Goal: Information Seeking & Learning: Check status

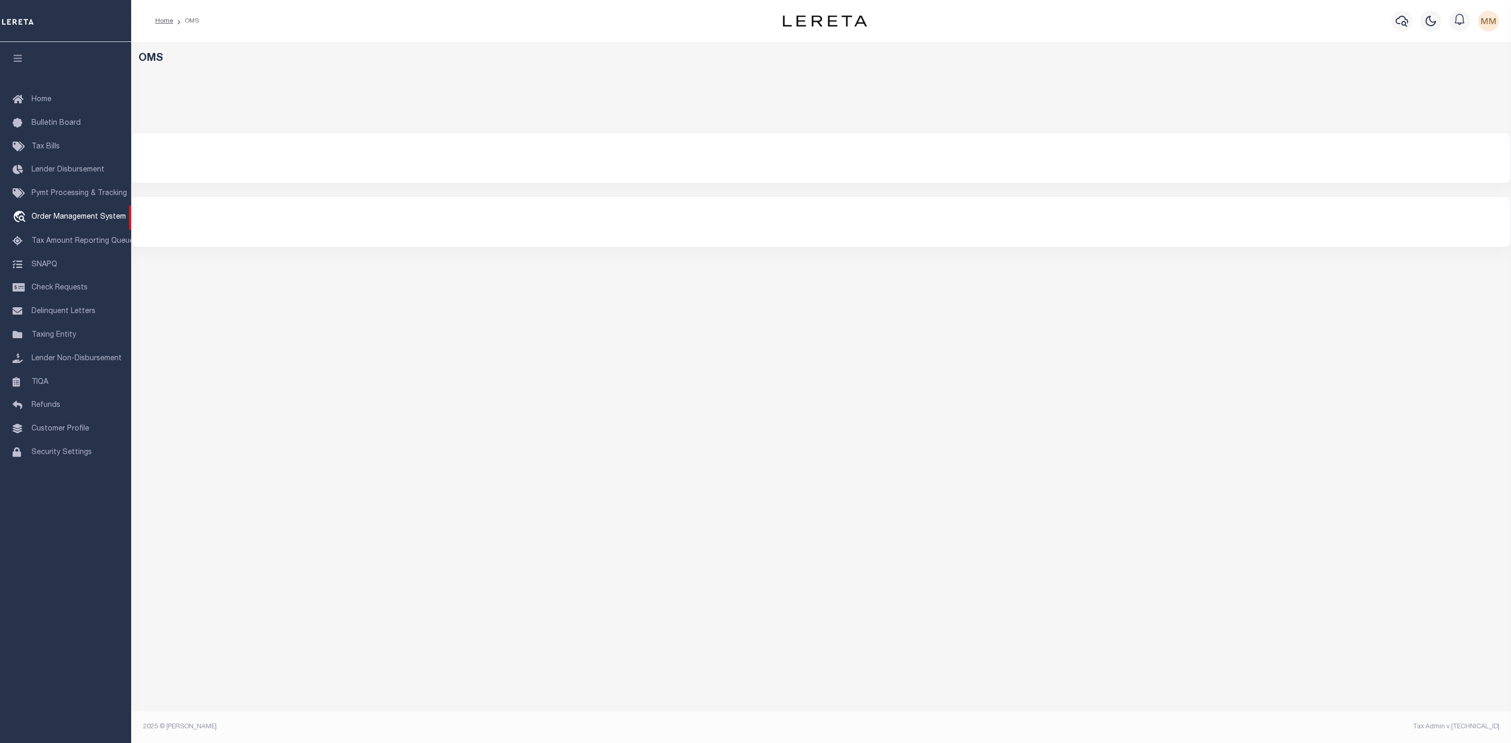
select select "200"
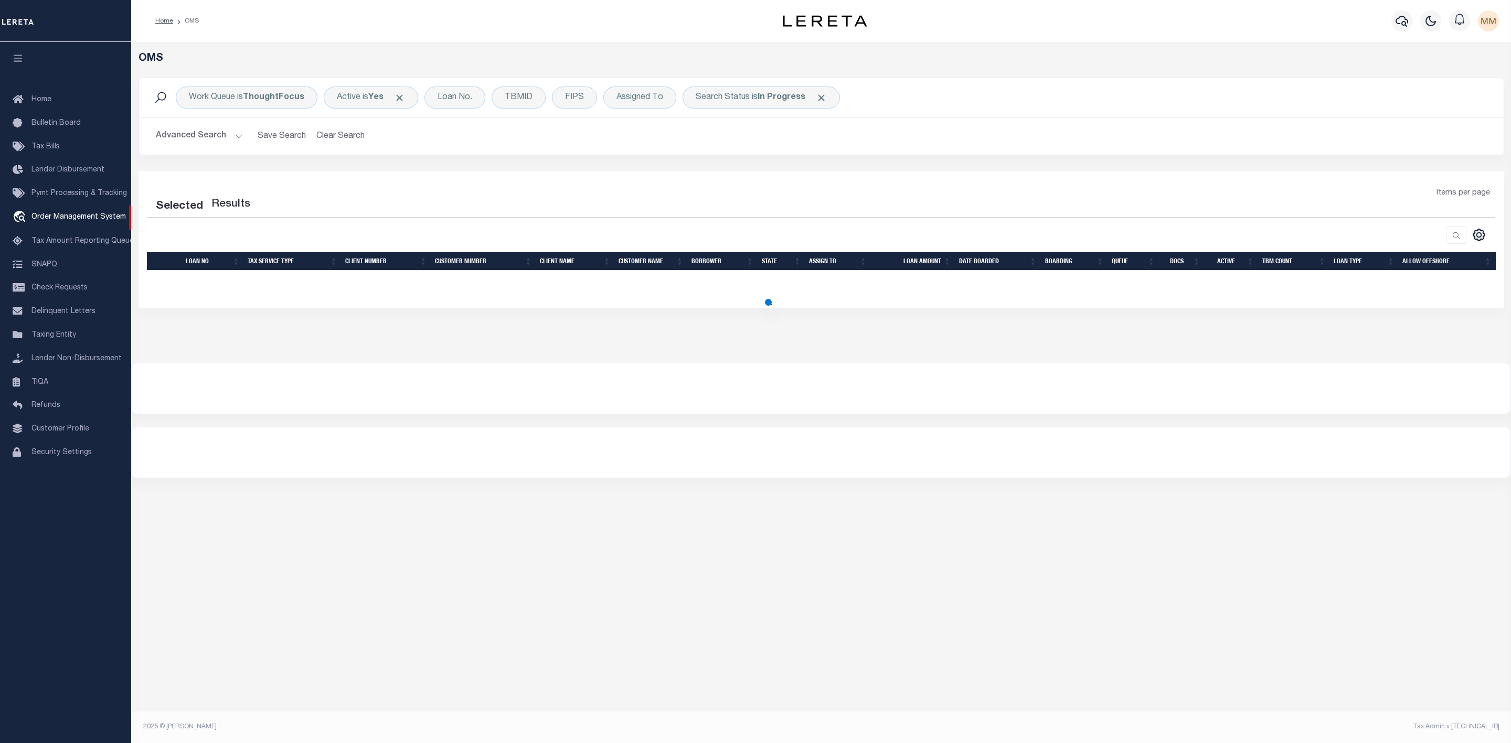
select select "200"
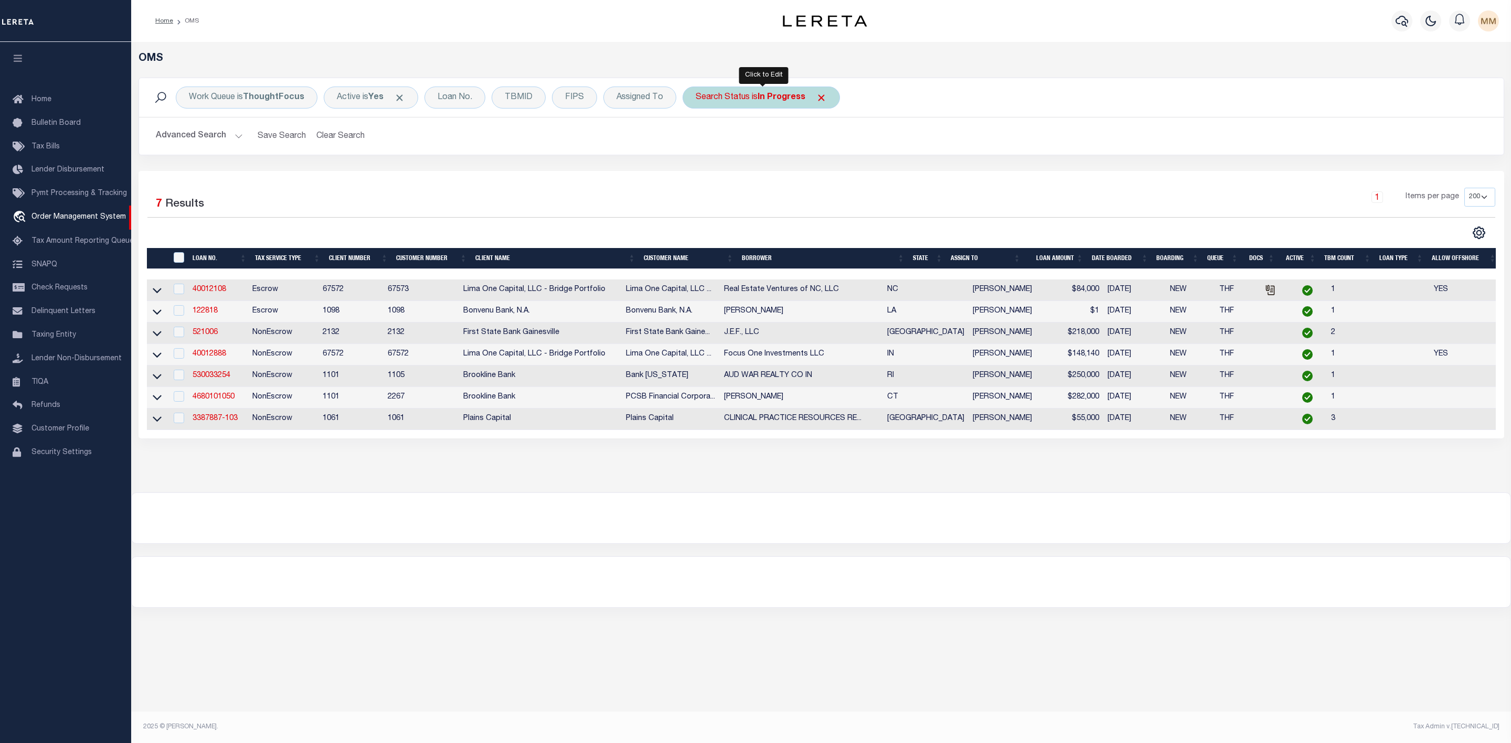
click at [782, 96] on b "In Progress" at bounding box center [781, 97] width 48 height 8
click at [763, 148] on select "Automated Search Bad Parcel Complete Duplicate Parcel High Dollar Reporting In …" at bounding box center [773, 149] width 154 height 20
select select "RD"
click at [698, 140] on select "Automated Search Bad Parcel Complete Duplicate Parcel High Dollar Reporting In …" at bounding box center [773, 149] width 154 height 20
click at [840, 174] on input "Apply" at bounding box center [834, 171] width 31 height 17
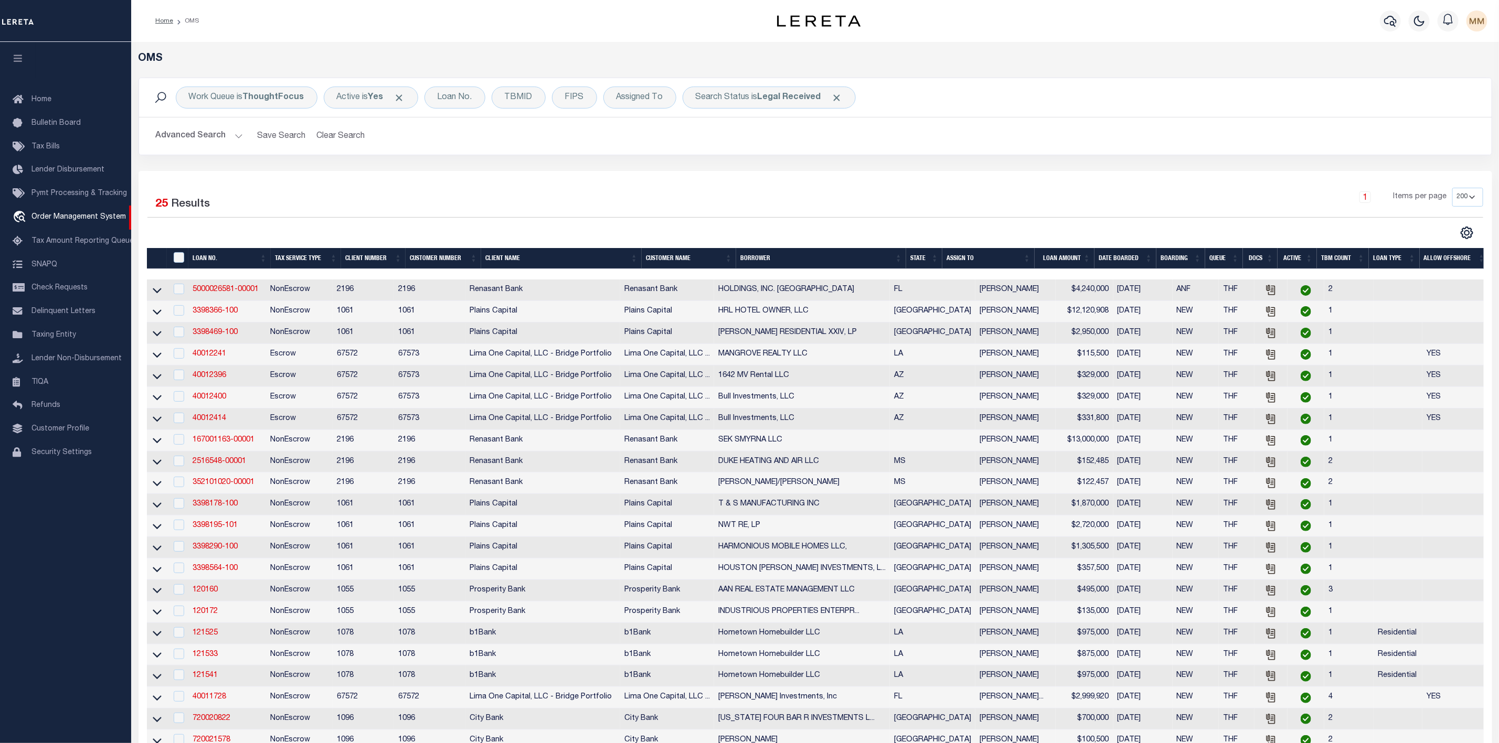
click at [1037, 255] on th "LOAN AMOUNT" at bounding box center [1064, 259] width 60 height 22
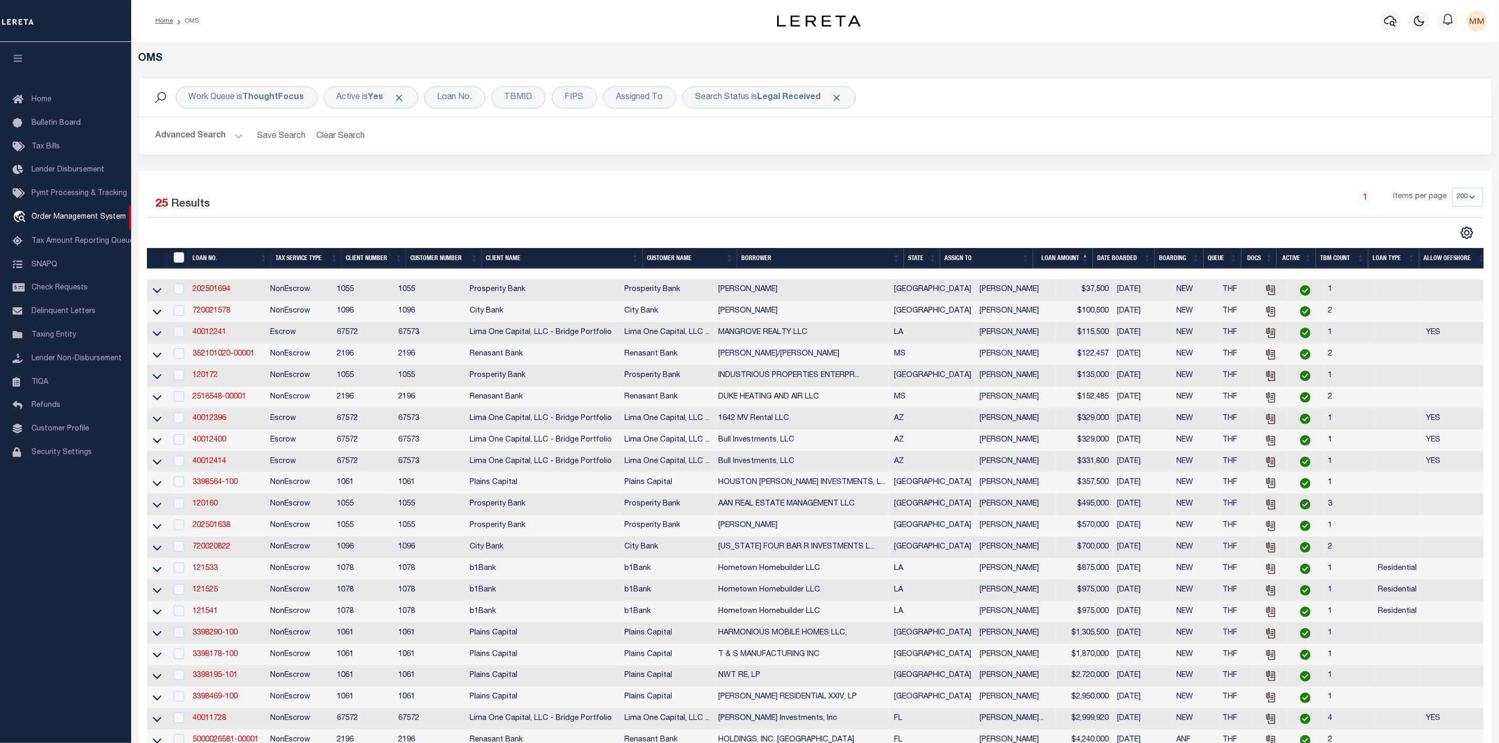
click at [1026, 256] on th "ASSIGN TO" at bounding box center [986, 259] width 93 height 22
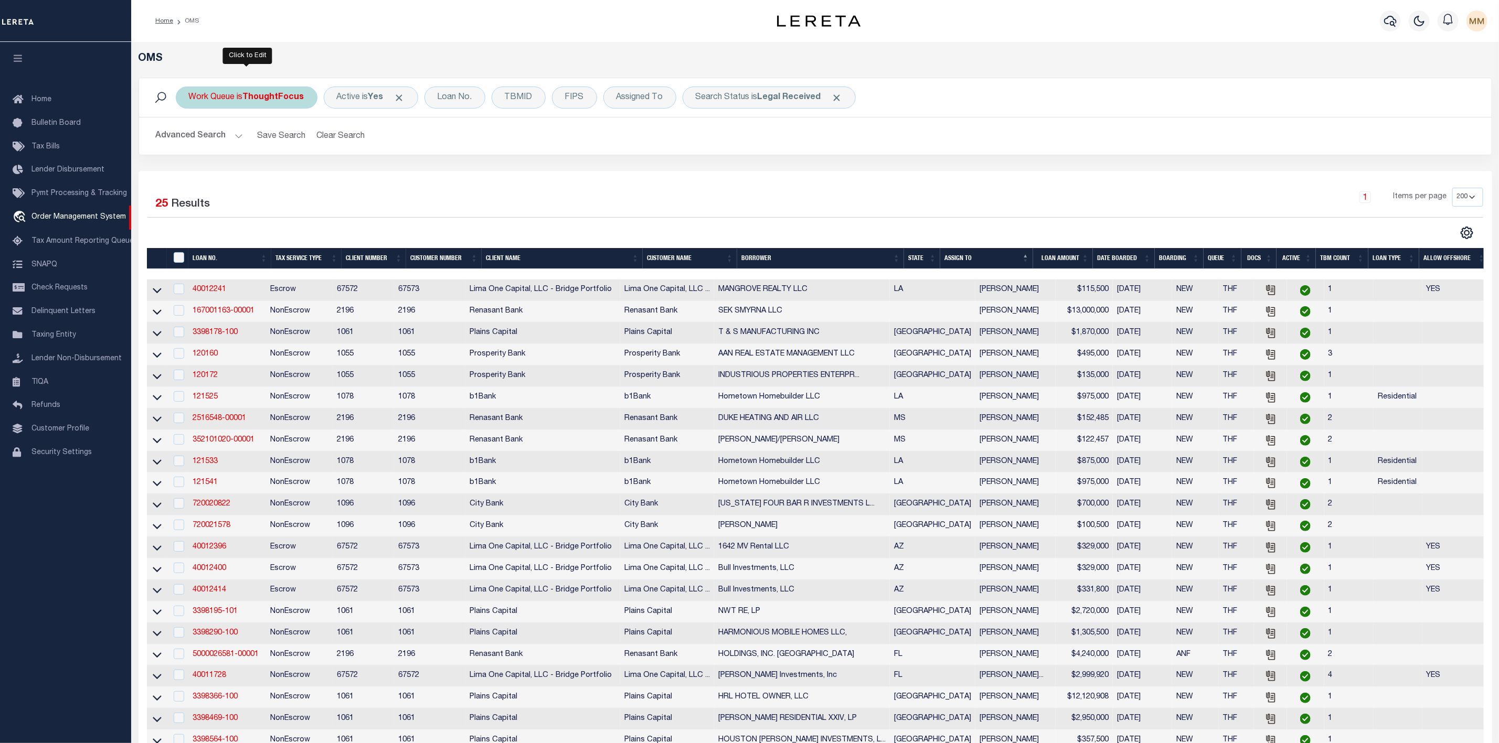
click at [277, 100] on b "ThoughtFocus" at bounding box center [273, 97] width 61 height 8
click at [264, 158] on select "--ALL-- General ThoughtFocus" at bounding box center [266, 149] width 154 height 20
select select "GEN"
click at [189, 140] on select "--ALL-- General ThoughtFocus" at bounding box center [266, 149] width 154 height 20
click at [326, 174] on input "Apply" at bounding box center [328, 171] width 31 height 17
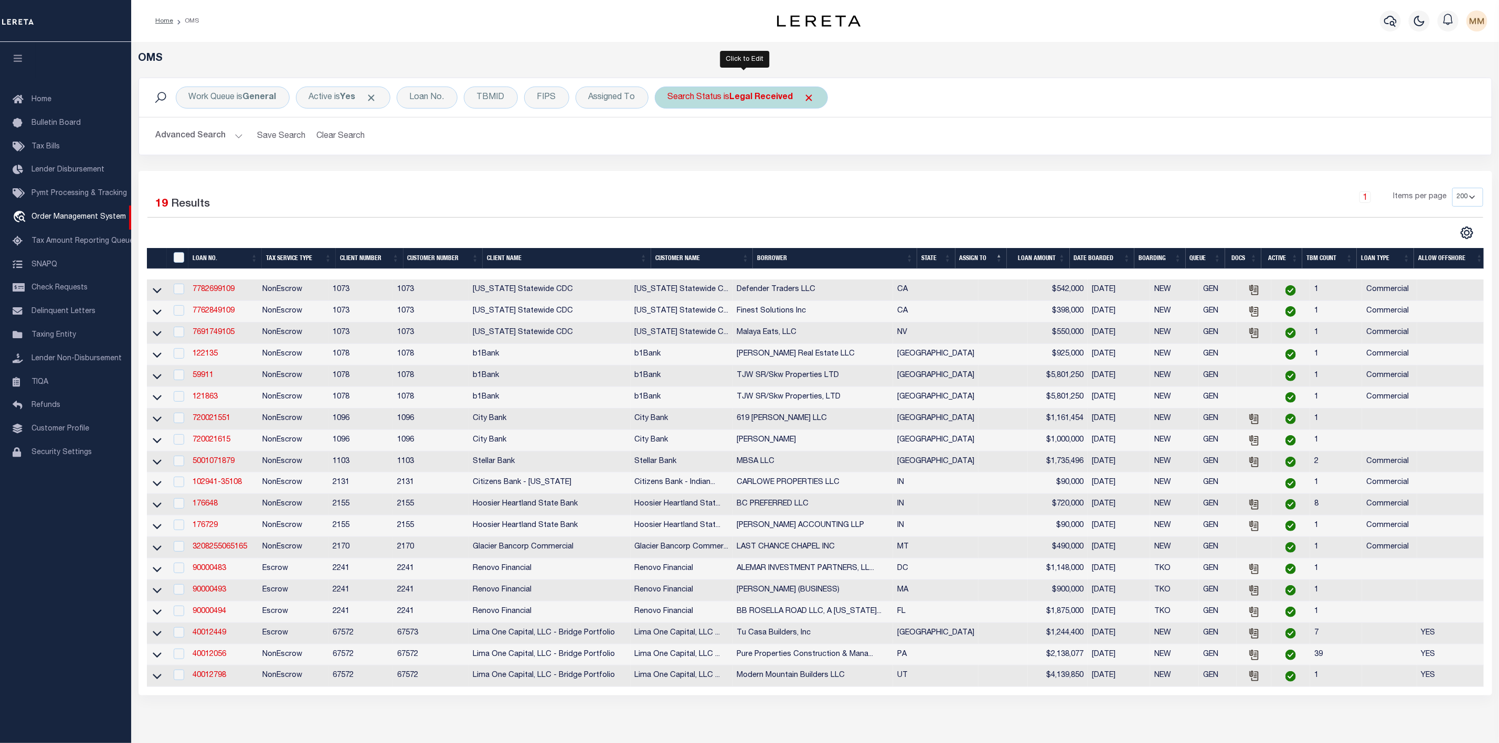
click at [740, 99] on b "Legal Received" at bounding box center [761, 97] width 63 height 8
click at [710, 148] on select "Automated Search Bad Parcel Complete Duplicate Parcel High Dollar Reporting In …" at bounding box center [745, 149] width 154 height 20
select select "IP"
click at [671, 140] on select "Automated Search Bad Parcel Complete Duplicate Parcel High Dollar Reporting In …" at bounding box center [745, 149] width 154 height 20
click at [809, 167] on input "Apply" at bounding box center [806, 171] width 31 height 17
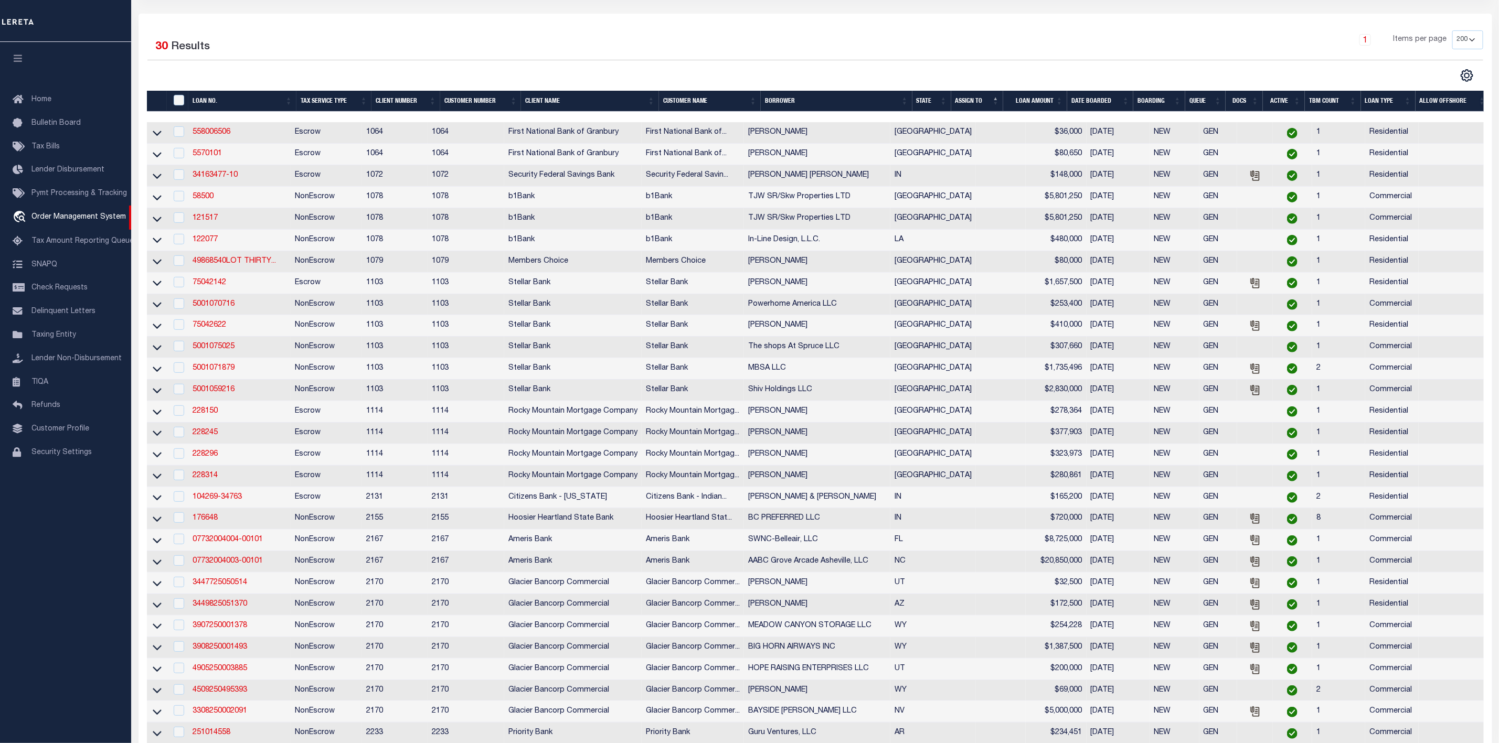
scroll to position [79, 0]
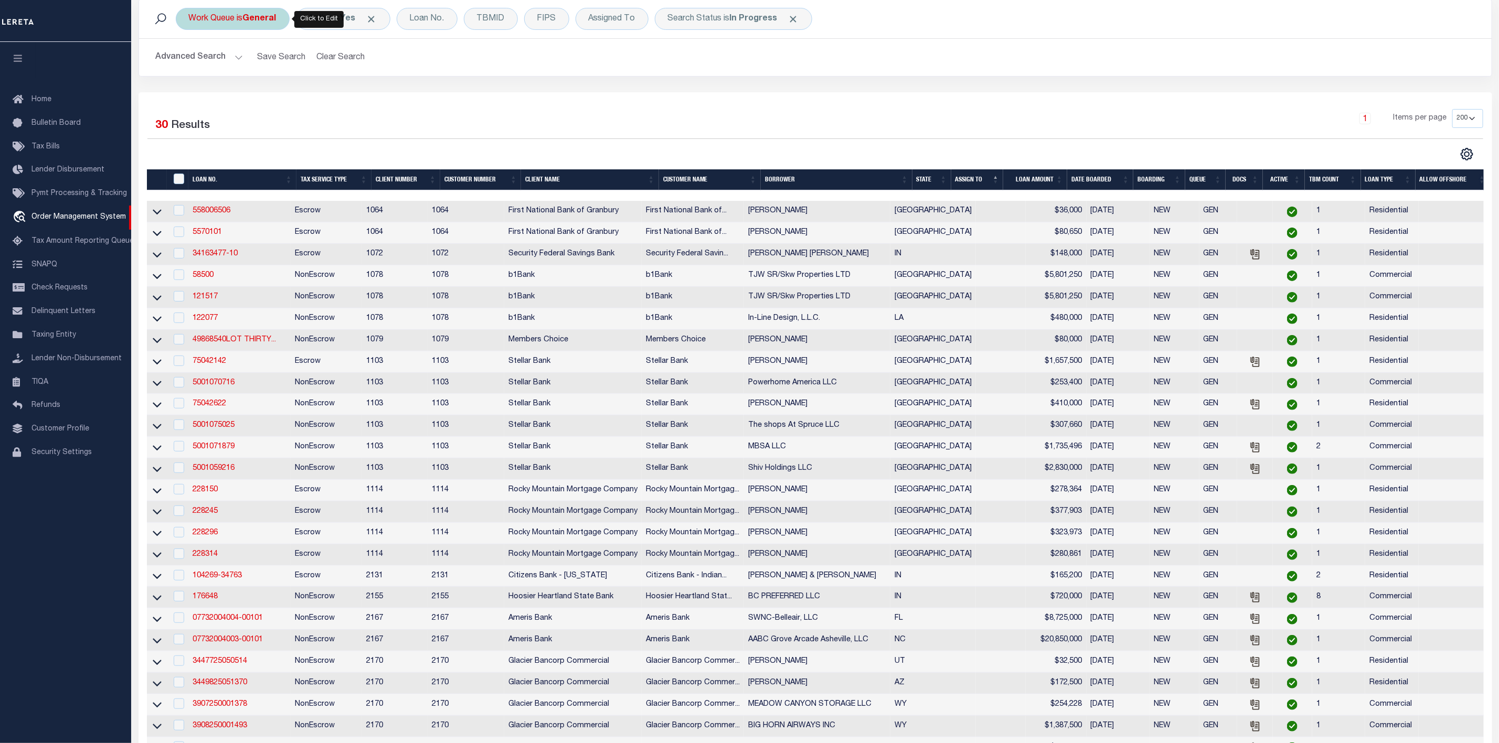
click at [251, 20] on b "General" at bounding box center [260, 19] width 34 height 8
click at [241, 76] on select "--ALL-- General ThoughtFocus" at bounding box center [266, 70] width 154 height 20
select select "THF"
click at [189, 61] on select "--ALL-- General ThoughtFocus" at bounding box center [266, 70] width 154 height 20
click at [340, 87] on input "Apply" at bounding box center [328, 92] width 31 height 17
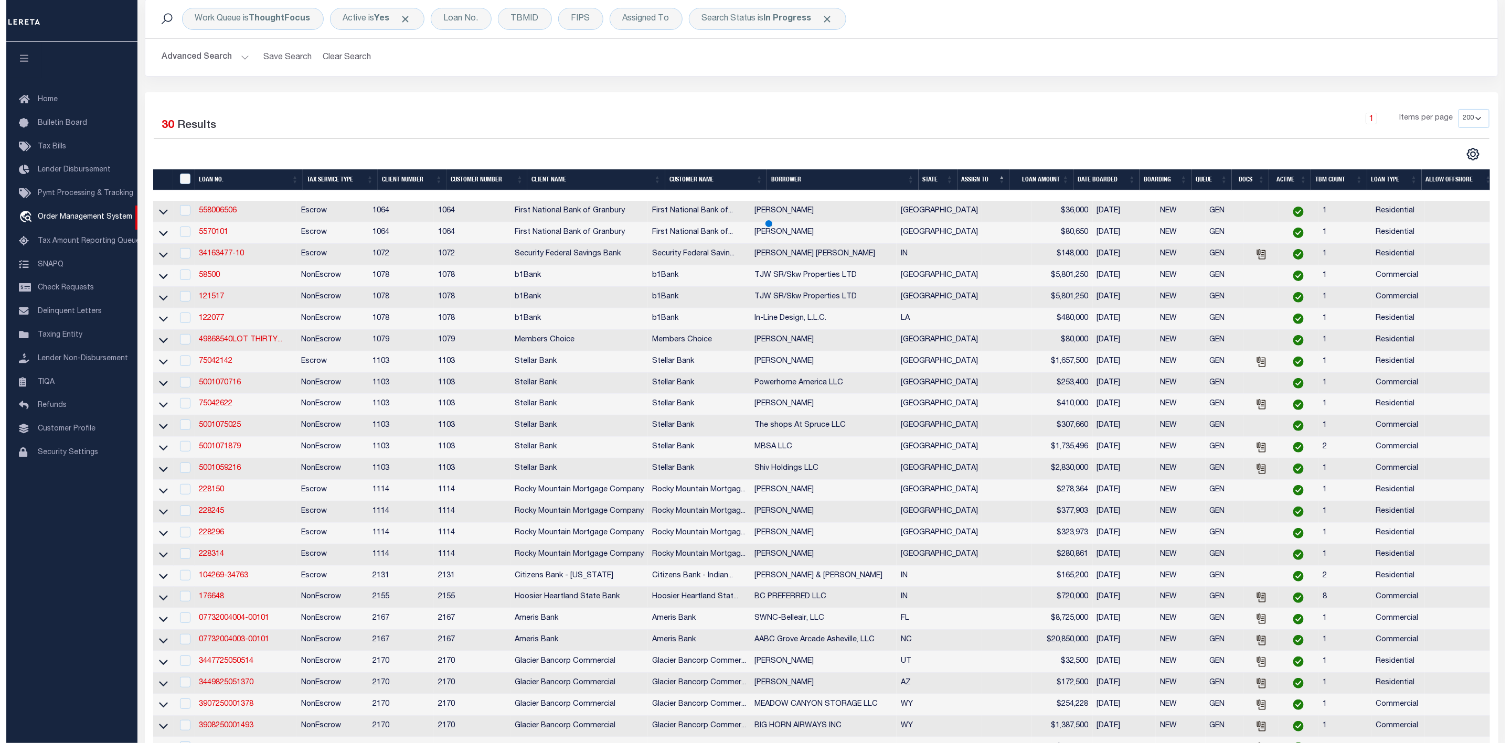
scroll to position [0, 0]
